Goal: Information Seeking & Learning: Learn about a topic

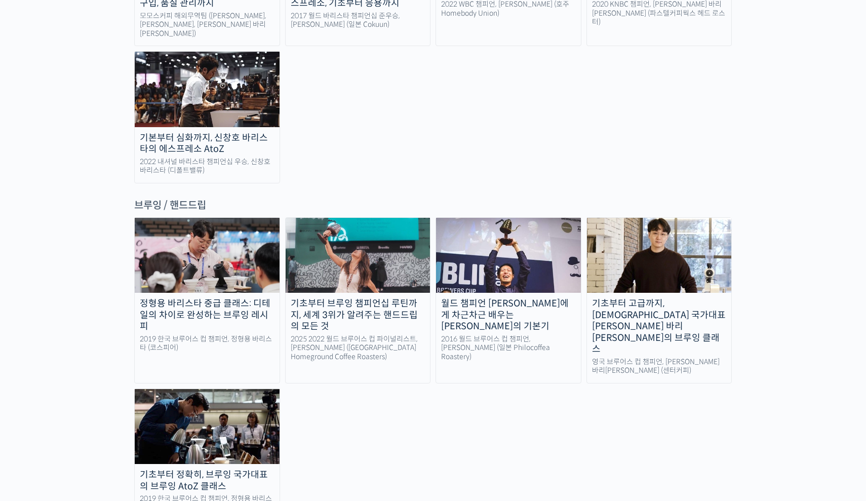
scroll to position [1582, 0]
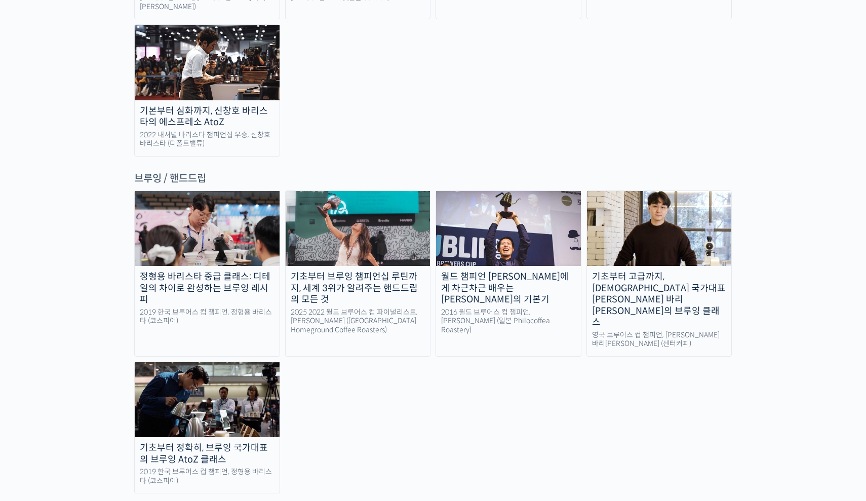
click at [225, 191] on img at bounding box center [207, 228] width 145 height 75
click at [622, 191] on img at bounding box center [659, 228] width 145 height 75
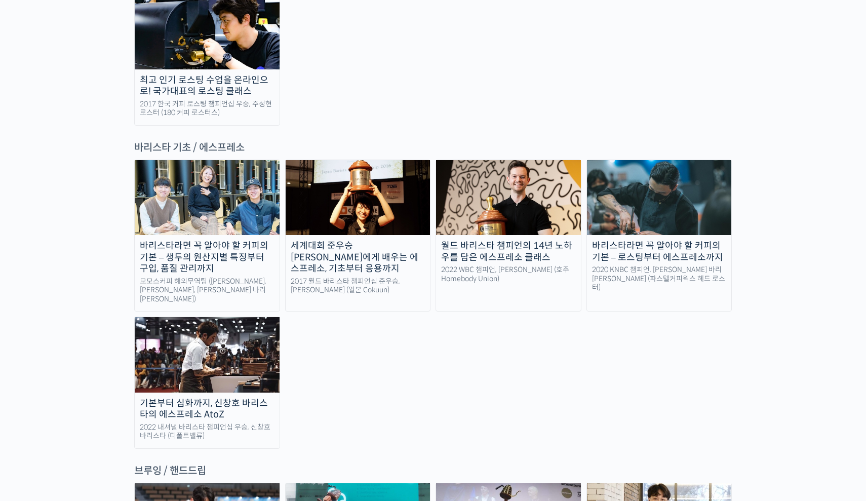
scroll to position [1270, 0]
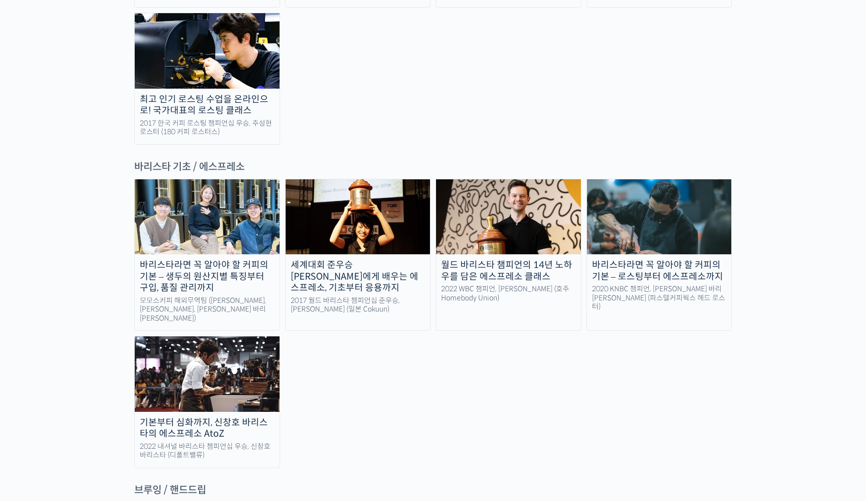
click at [177, 336] on img at bounding box center [207, 373] width 145 height 75
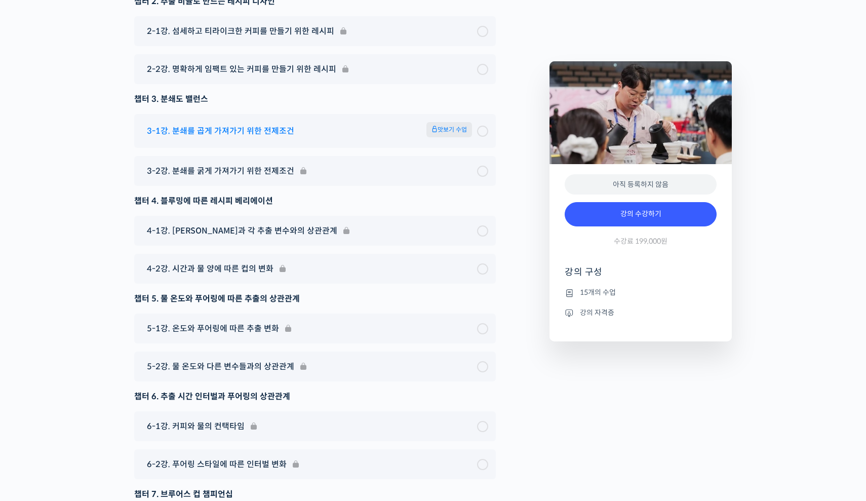
scroll to position [3085, 0]
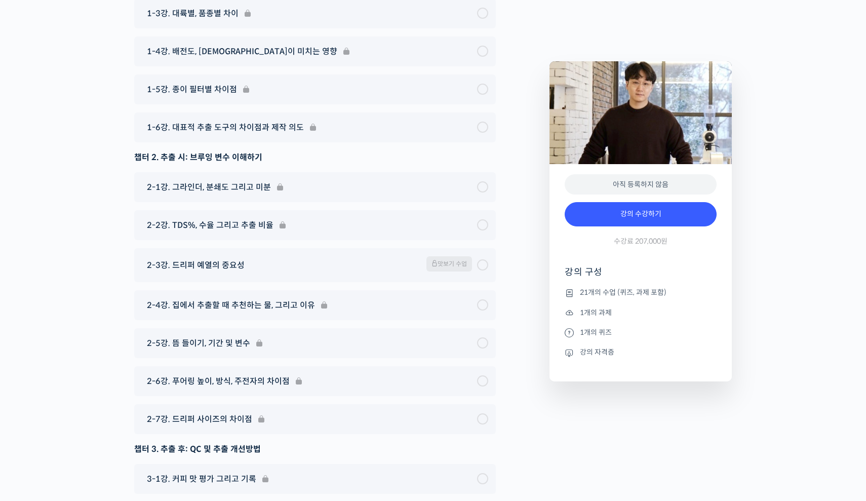
scroll to position [4931, 0]
